Goal: Find specific page/section: Find specific page/section

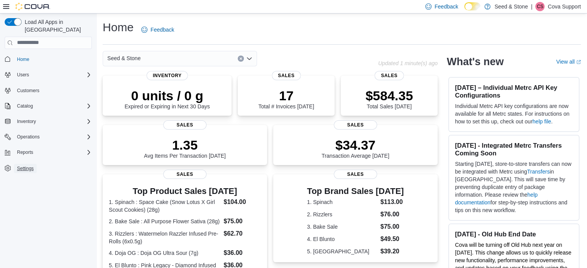
click at [22, 166] on span "Settings" at bounding box center [25, 169] width 17 height 6
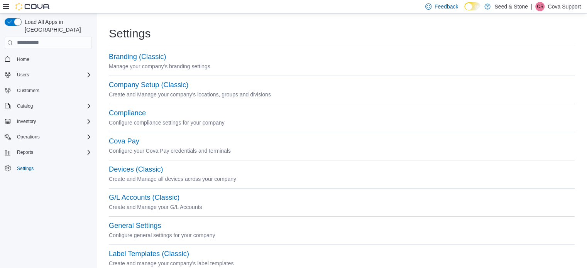
click at [147, 91] on p "Create and Manage your company's locations, groups and divisions" at bounding box center [342, 94] width 466 height 9
click at [147, 86] on button "Company Setup (Classic)" at bounding box center [149, 85] width 80 height 8
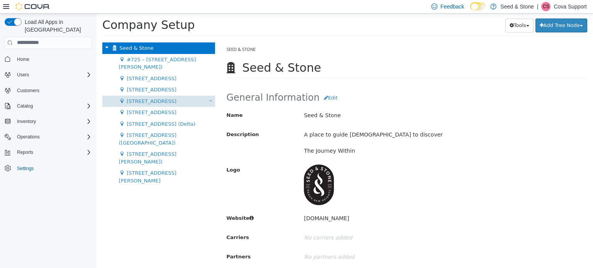
click at [162, 100] on span "[STREET_ADDRESS]" at bounding box center [152, 101] width 50 height 6
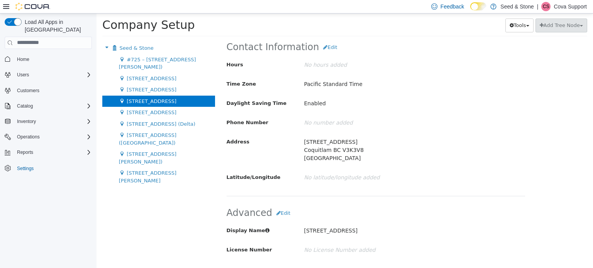
drag, startPoint x: 454, startPoint y: 118, endPoint x: 457, endPoint y: 176, distance: 58.0
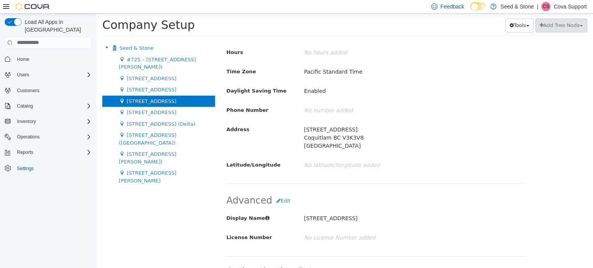
click at [315, 135] on p "512 Young Drive Coquitlam BC V3K3V8 Canada" at bounding box center [401, 138] width 195 height 30
copy p "Coquitlam"
click at [572, 7] on p "Cova Support" at bounding box center [570, 6] width 33 height 9
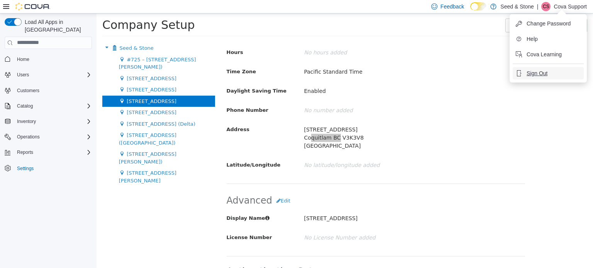
click at [537, 78] on button "Sign Out" at bounding box center [548, 73] width 71 height 12
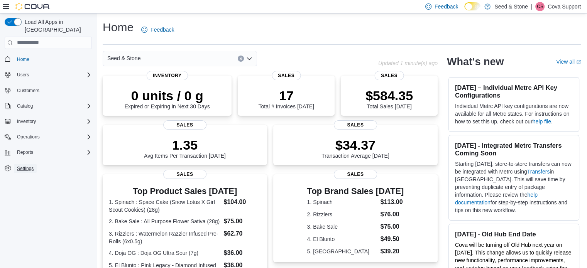
click at [20, 166] on span "Settings" at bounding box center [25, 169] width 17 height 6
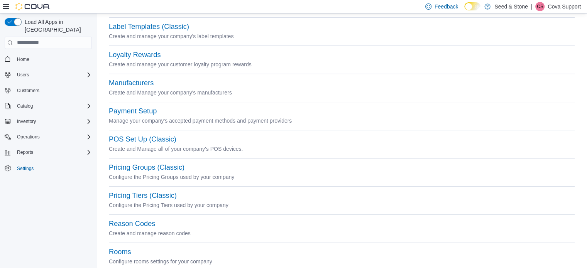
scroll to position [232, 0]
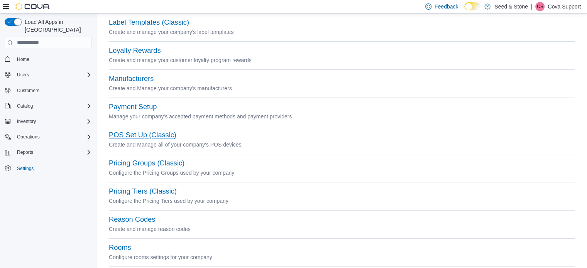
click at [140, 133] on button "POS Set Up (Classic)" at bounding box center [143, 135] width 68 height 8
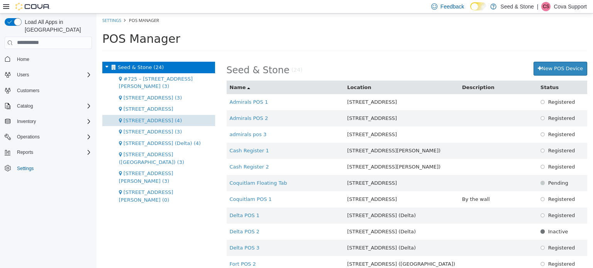
click at [153, 122] on span "[STREET_ADDRESS] (4)" at bounding box center [153, 120] width 58 height 6
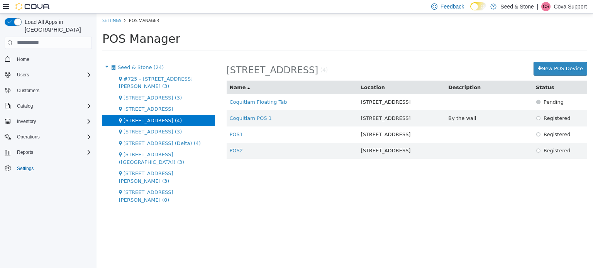
click at [251, 7] on div "Feedback Dark Mode Seed & Stone | [PERSON_NAME] Support" at bounding box center [296, 7] width 593 height 14
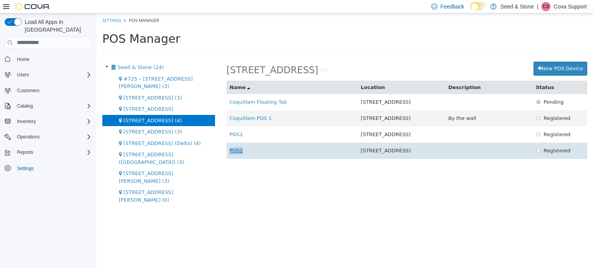
drag, startPoint x: 248, startPoint y: 151, endPoint x: 237, endPoint y: 152, distance: 11.2
click at [227, 152] on td "POS2" at bounding box center [292, 150] width 131 height 16
copy link "POS2"
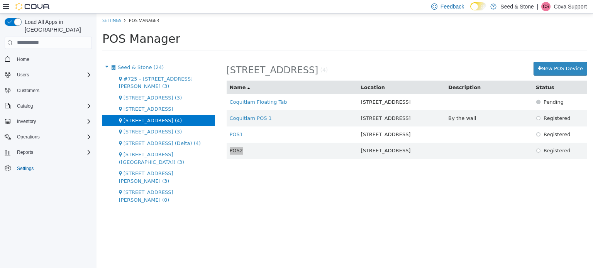
drag, startPoint x: 570, startPoint y: 5, endPoint x: 567, endPoint y: 12, distance: 7.3
click at [570, 5] on p "Cova Support" at bounding box center [570, 6] width 33 height 9
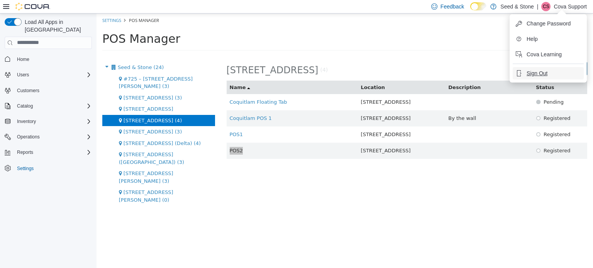
click at [533, 77] on span "Sign Out" at bounding box center [536, 73] width 21 height 8
